Goal: Information Seeking & Learning: Compare options

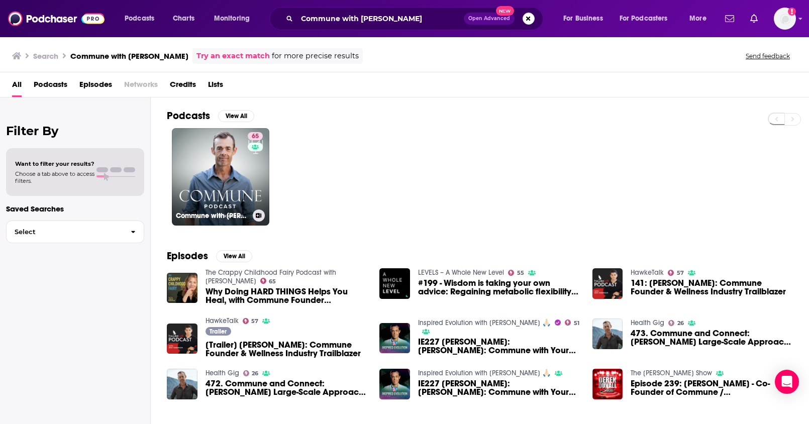
click at [231, 154] on link "65 Commune with [PERSON_NAME]" at bounding box center [220, 176] width 97 height 97
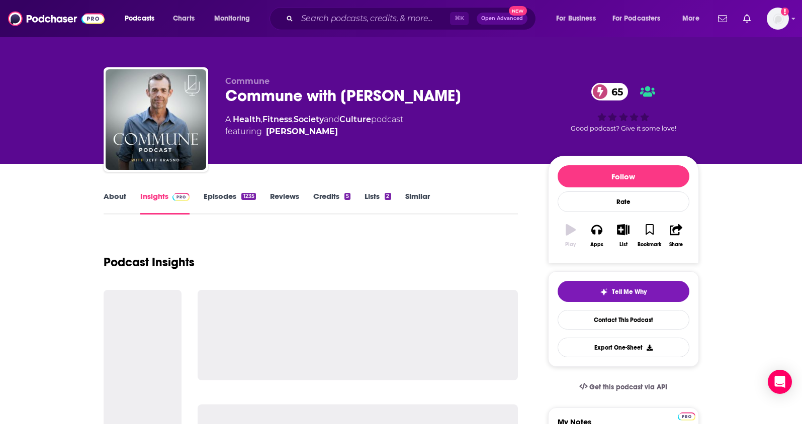
click at [255, 122] on div "A Health , Fitness , Society and Culture podcast featuring [PERSON_NAME]" at bounding box center [378, 126] width 307 height 24
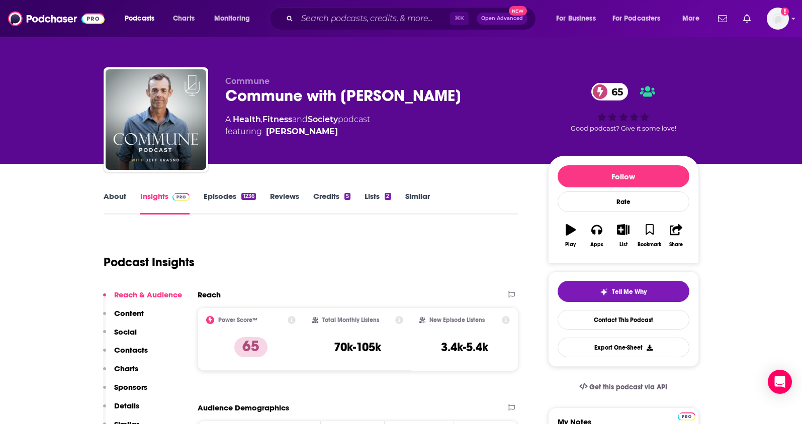
drag, startPoint x: 339, startPoint y: 121, endPoint x: 234, endPoint y: 122, distance: 105.0
click at [234, 122] on div "A Health , Fitness and Society podcast featuring [PERSON_NAME]" at bounding box center [297, 126] width 145 height 24
copy div "Health , Fitness and Society"
drag, startPoint x: 386, startPoint y: 350, endPoint x: 346, endPoint y: 303, distance: 62.4
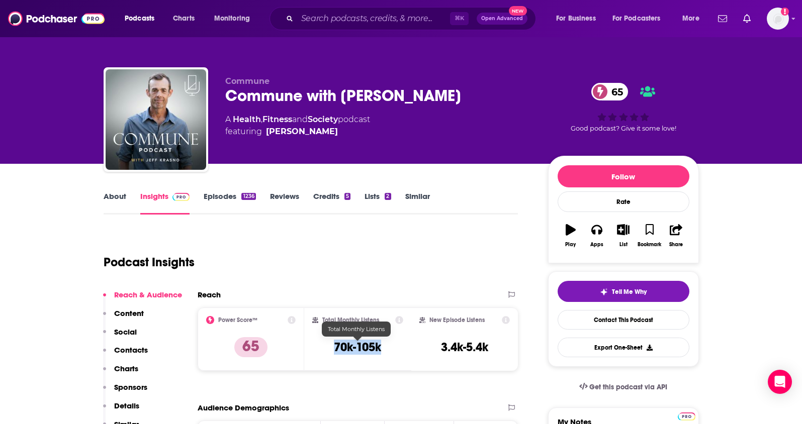
click at [324, 352] on div "Total Monthly Listens 70k-105k" at bounding box center [357, 339] width 91 height 46
copy h3 "70k-105k"
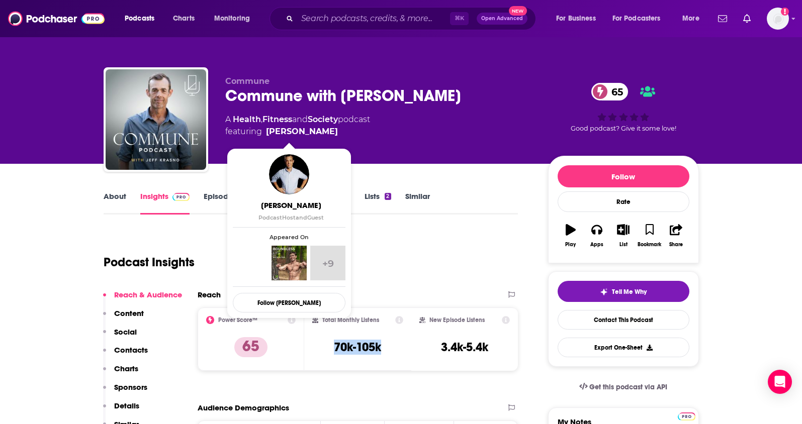
click at [312, 135] on span "featuring [PERSON_NAME]" at bounding box center [297, 132] width 145 height 12
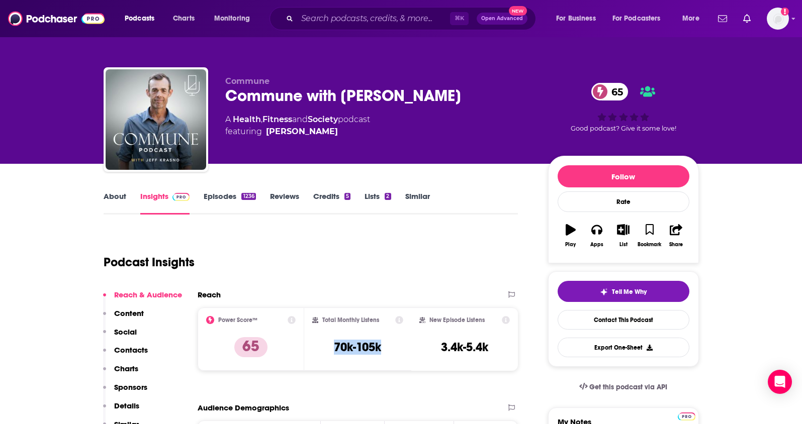
copy span "[PERSON_NAME]"
click at [130, 350] on p "Contacts" at bounding box center [131, 350] width 34 height 10
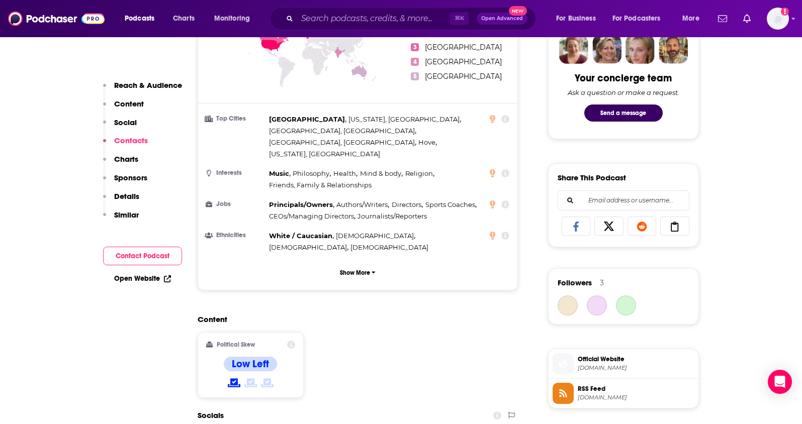
scroll to position [816, 0]
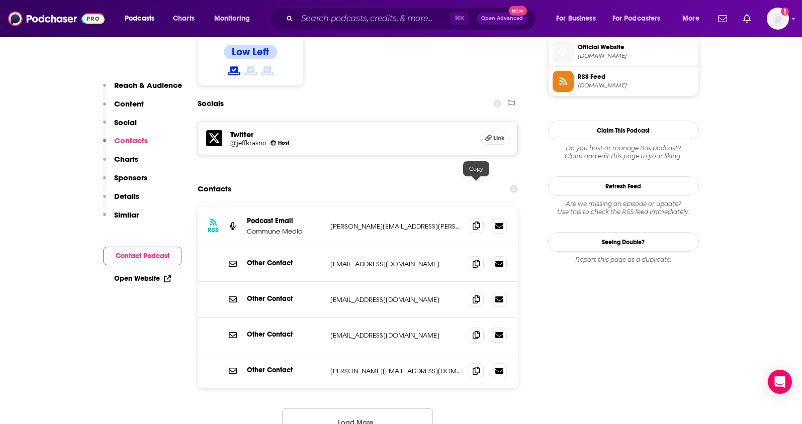
click at [476, 222] on icon at bounding box center [475, 226] width 7 height 8
click at [366, 409] on button "Load More..." at bounding box center [357, 422] width 151 height 27
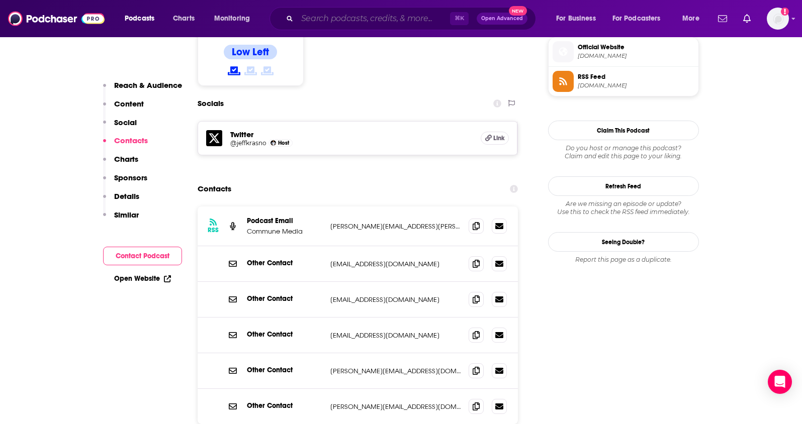
click at [401, 24] on input "Search podcasts, credits, & more..." at bounding box center [373, 19] width 153 height 16
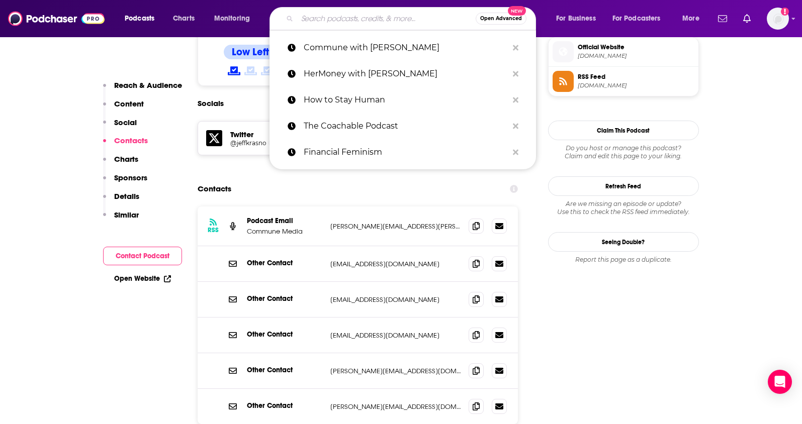
paste input "Insight Out : Big Ideas for the Modern Entrepreneur"
type input "Insight Out : Big Ideas for the Modern Entrepreneur"
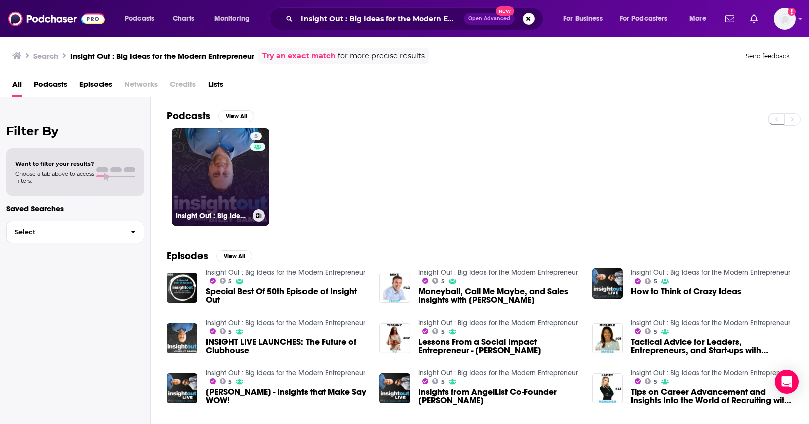
click at [242, 172] on link "5 Insight Out : Big Ideas for the Modern Entrepreneur" at bounding box center [220, 176] width 97 height 97
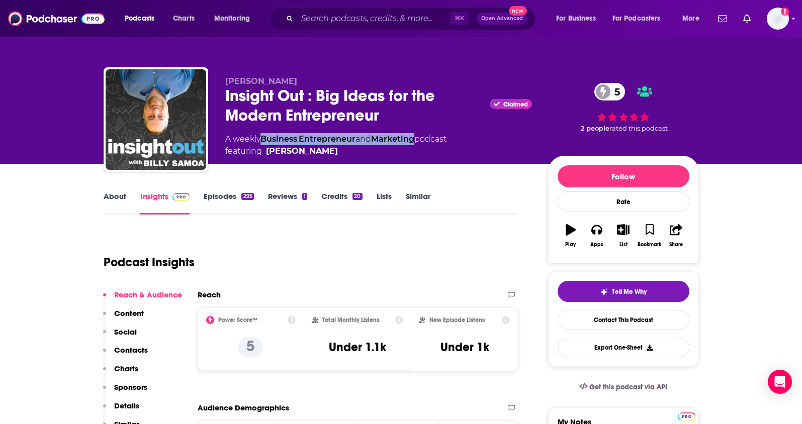
drag, startPoint x: 422, startPoint y: 141, endPoint x: 412, endPoint y: 2, distance: 140.0
click at [262, 138] on div "A weekly Business , Entrepreneur and Marketing podcast featuring [PERSON_NAME]" at bounding box center [335, 145] width 221 height 24
copy div "Business , Entrepreneur and Marketing"
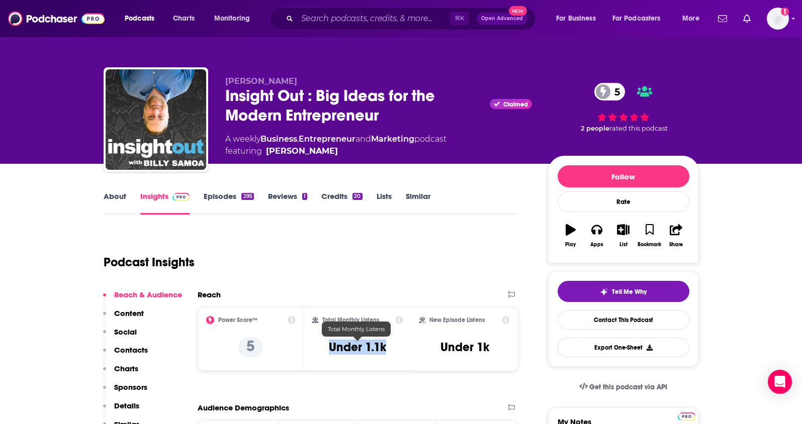
drag, startPoint x: 391, startPoint y: 346, endPoint x: 467, endPoint y: 29, distance: 326.0
click at [330, 347] on div "Total Monthly Listens Under 1.1k" at bounding box center [357, 339] width 91 height 46
copy h3 "Under 1.1k"
drag, startPoint x: 371, startPoint y: 153, endPoint x: 362, endPoint y: 153, distance: 9.1
click at [355, 152] on span "featuring [PERSON_NAME]" at bounding box center [335, 151] width 221 height 12
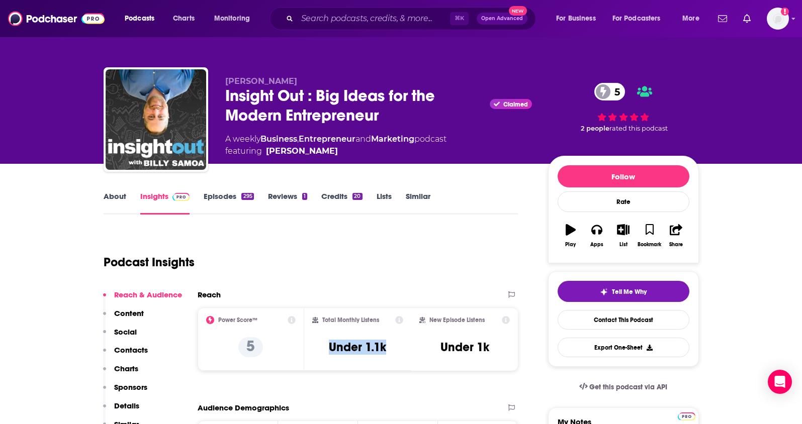
click at [362, 153] on span "featuring [PERSON_NAME]" at bounding box center [335, 151] width 221 height 12
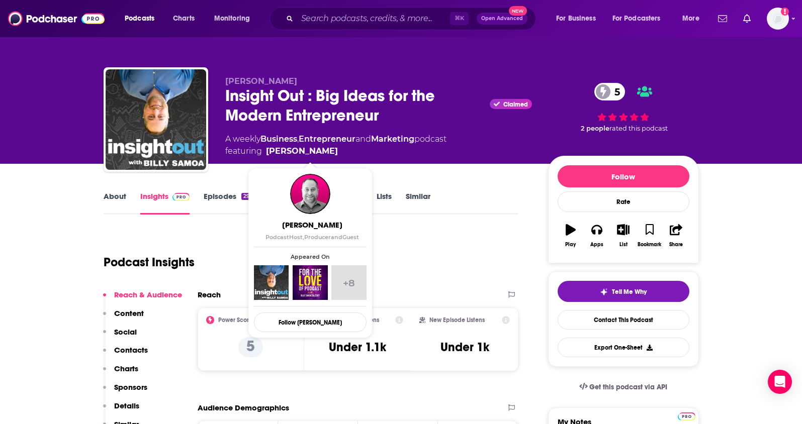
drag, startPoint x: 264, startPoint y: 154, endPoint x: 348, endPoint y: 107, distance: 96.1
click at [314, 155] on span "featuring [PERSON_NAME]" at bounding box center [335, 151] width 221 height 12
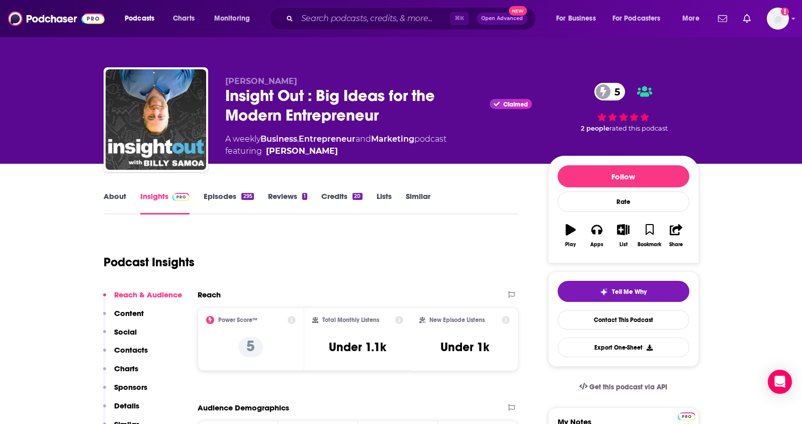
copy span "[PERSON_NAME]"
click at [132, 346] on p "Contacts" at bounding box center [131, 350] width 34 height 10
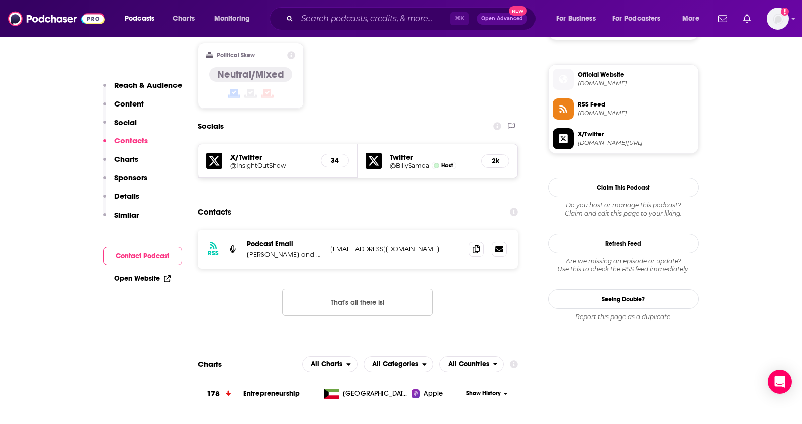
scroll to position [817, 0]
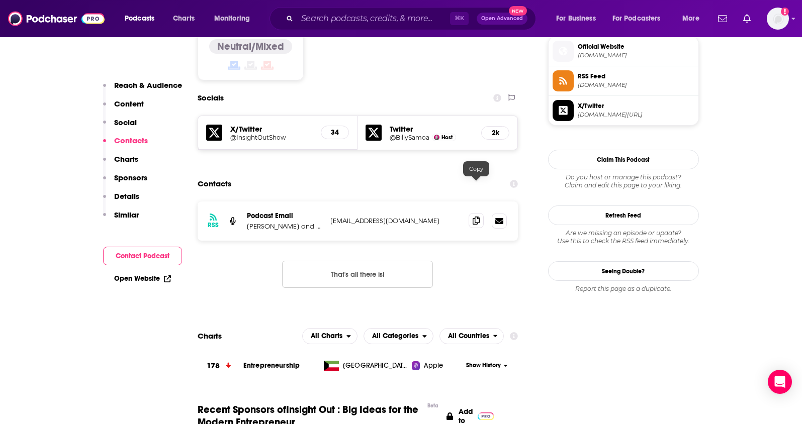
click at [473, 217] on icon at bounding box center [475, 221] width 7 height 8
click at [367, 21] on input "Search podcasts, credits, & more..." at bounding box center [373, 19] width 153 height 16
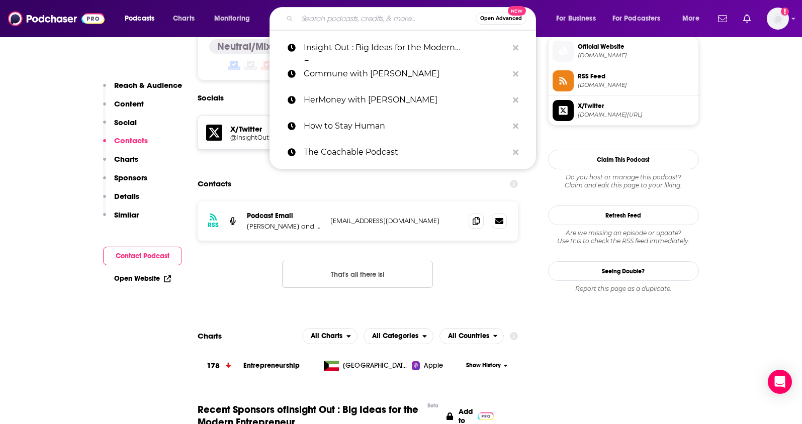
paste input "The Coachable Podcast"
type input "The Coachable Podcast"
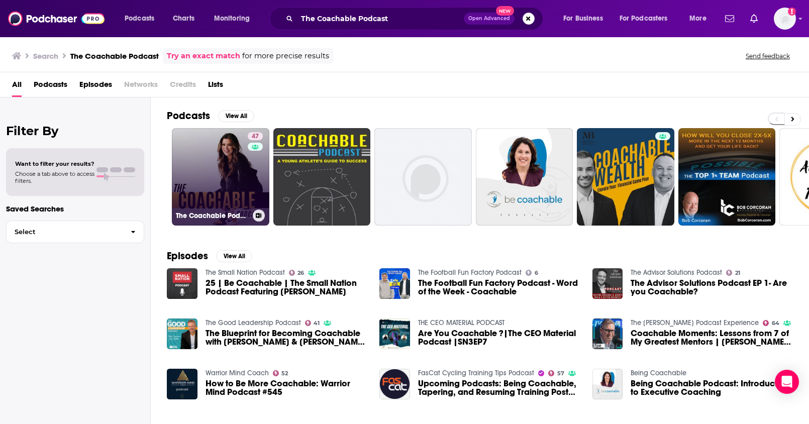
click at [225, 179] on link "47 The Coachable Podcast" at bounding box center [220, 176] width 97 height 97
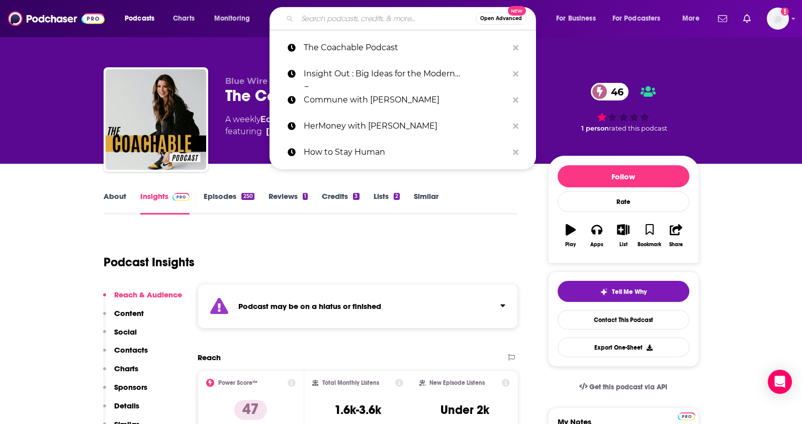
click at [349, 14] on input "Search podcasts, credits, & more..." at bounding box center [386, 19] width 178 height 16
paste input "All the Books!"
type input "All the Books!"
